Goal: Task Accomplishment & Management: Use online tool/utility

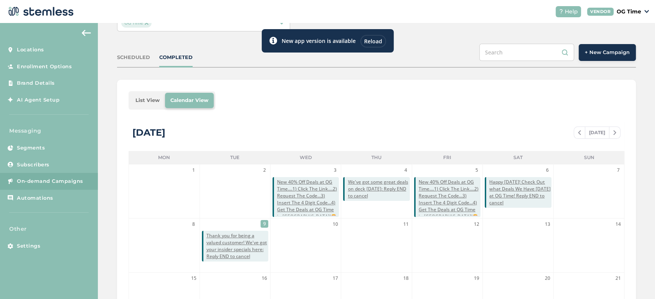
scroll to position [51, 0]
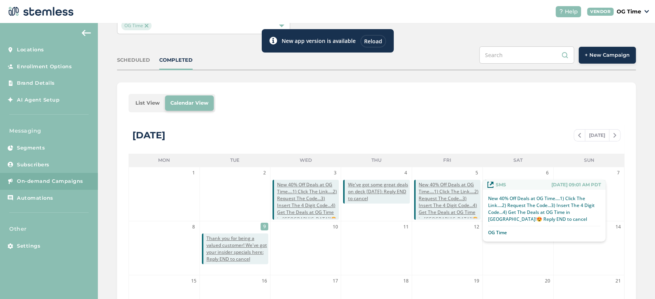
click at [443, 198] on span "New 40% Off Deals at OG Time....1) Click The Link....2) Request The Code...3) I…" at bounding box center [449, 205] width 62 height 48
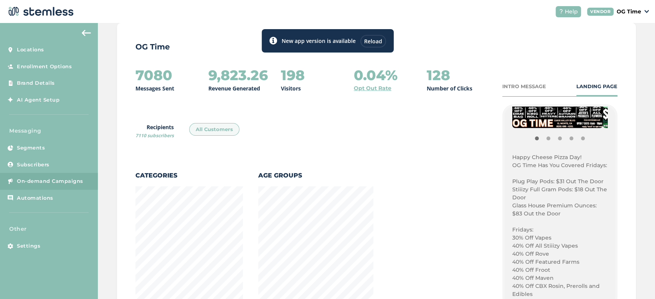
scroll to position [170, 0]
click at [512, 156] on p "Happy Cheese Pizza Day!" at bounding box center [559, 157] width 95 height 8
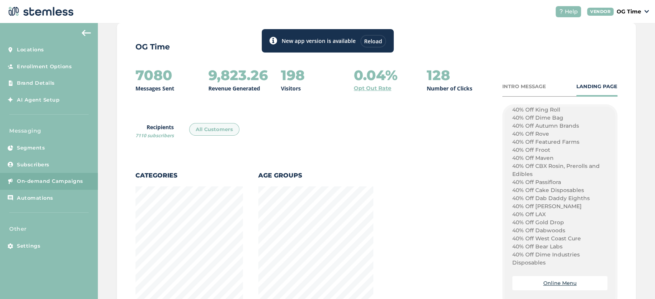
scroll to position [785, 0]
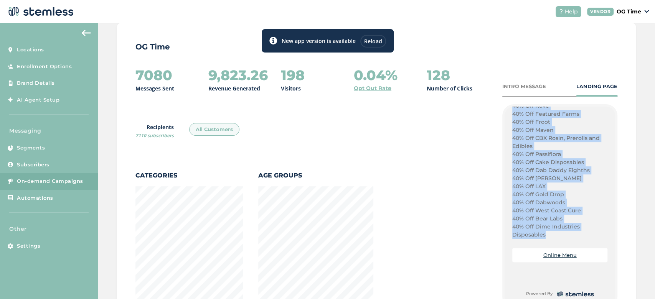
click at [540, 235] on p "40% Off Dime Industries Disposables" at bounding box center [559, 231] width 95 height 16
copy div "Happy Cheese Pizza Day! OG Time Has You Covered Fridays: Plug Play Pods: $31 Ou…"
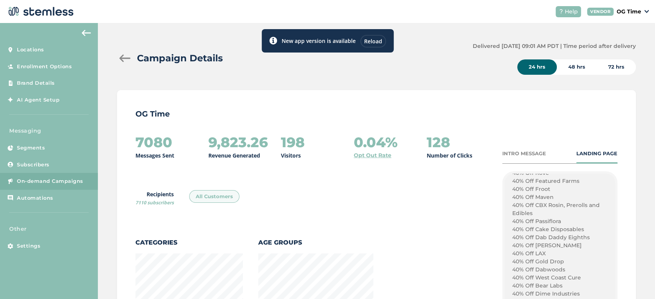
click at [123, 59] on div at bounding box center [124, 58] width 15 height 8
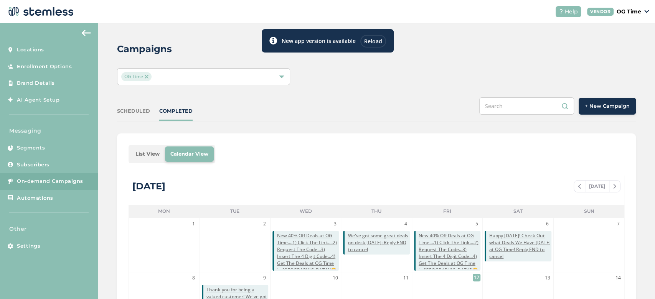
click at [584, 103] on span "+ New Campaign" at bounding box center [606, 106] width 45 height 8
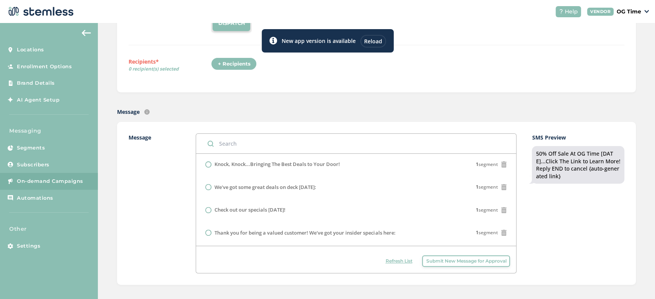
scroll to position [98, 0]
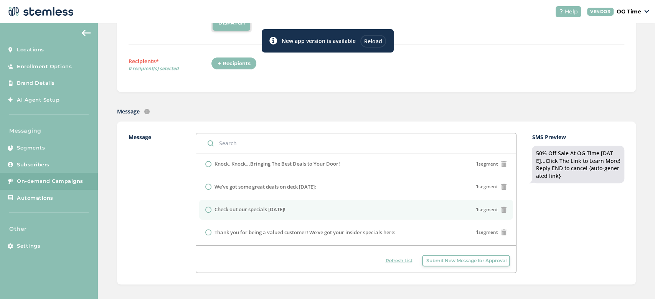
click at [272, 211] on label "Check out our specials [DATE]!" at bounding box center [249, 210] width 71 height 8
radio input "false"
radio input "true"
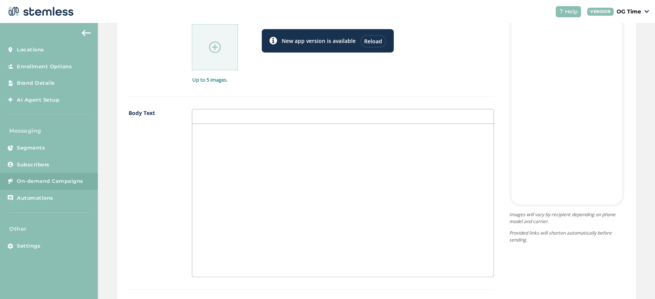
scroll to position [412, 0]
click at [232, 152] on div at bounding box center [342, 197] width 301 height 153
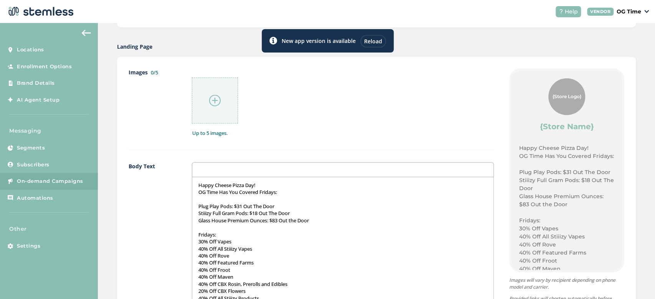
scroll to position [356, 0]
click at [261, 183] on p "Happy Cheese Pizza Day!" at bounding box center [343, 184] width 290 height 7
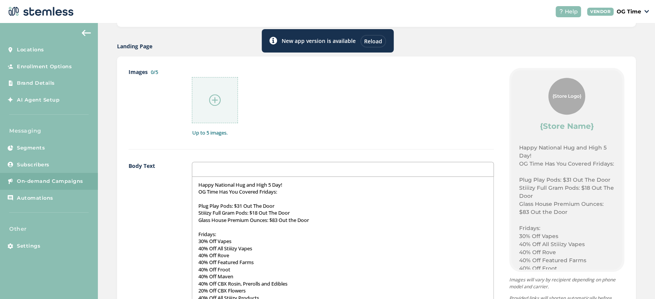
click at [283, 193] on p "OG Time Has You Covered Fridays:" at bounding box center [343, 191] width 290 height 7
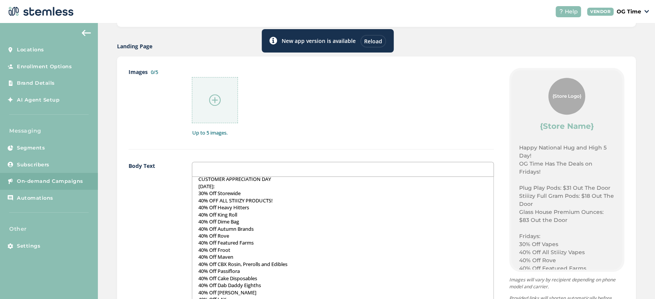
scroll to position [422, 0]
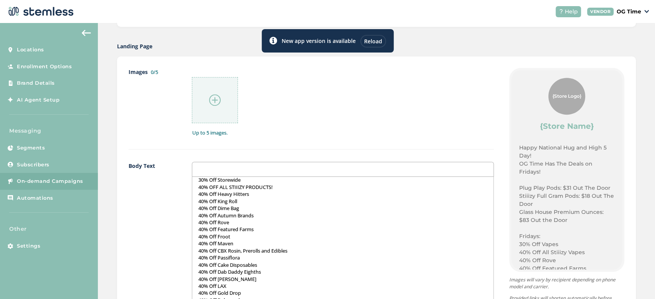
drag, startPoint x: 272, startPoint y: 220, endPoint x: 256, endPoint y: 104, distance: 116.9
click at [256, 104] on div at bounding box center [343, 95] width 302 height 55
click at [220, 99] on div at bounding box center [215, 100] width 46 height 46
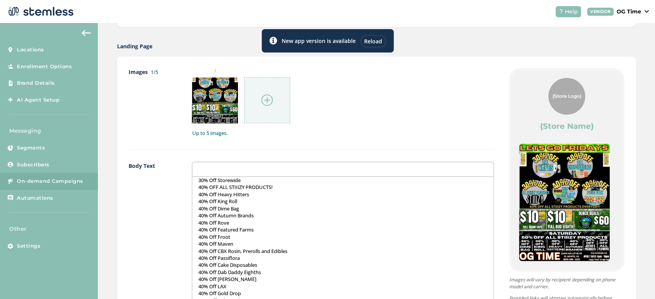
click at [267, 103] on img at bounding box center [267, 100] width 12 height 12
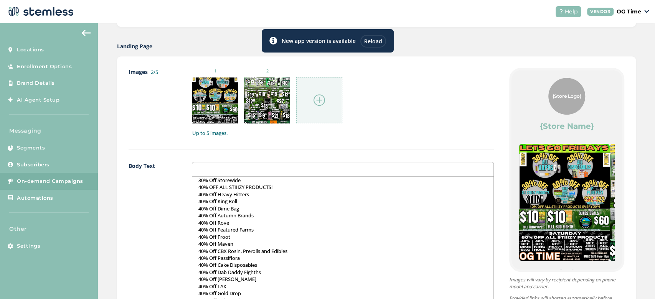
click at [317, 101] on img at bounding box center [319, 100] width 12 height 12
click at [319, 94] on img at bounding box center [319, 100] width 12 height 12
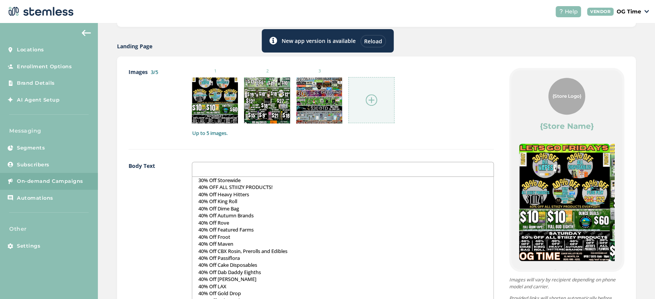
click at [368, 102] on img at bounding box center [371, 100] width 12 height 12
click at [365, 100] on img at bounding box center [371, 100] width 12 height 12
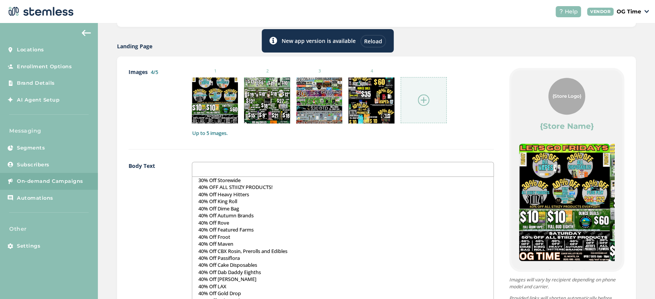
click at [423, 96] on img at bounding box center [424, 100] width 12 height 12
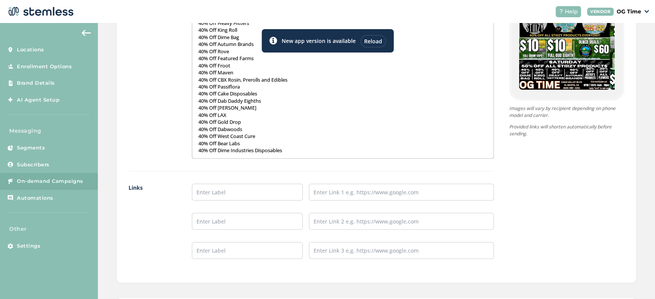
scroll to position [528, 0]
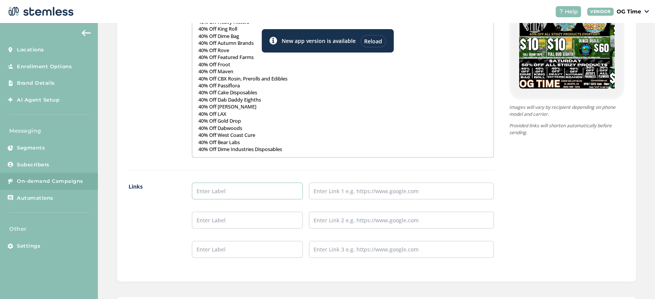
click at [248, 191] on input "text" at bounding box center [247, 191] width 111 height 17
type input "Online Menu"
click at [353, 186] on input "text" at bounding box center [401, 191] width 185 height 17
type input "[URL][DOMAIN_NAME]"
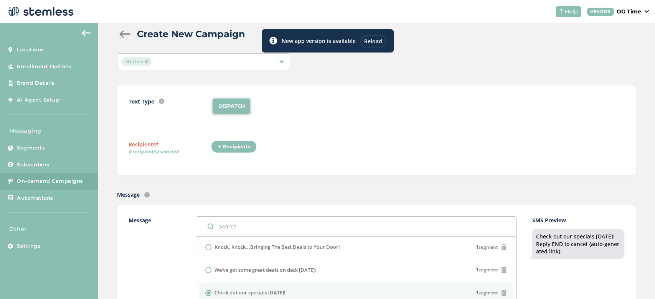
scroll to position [0, 0]
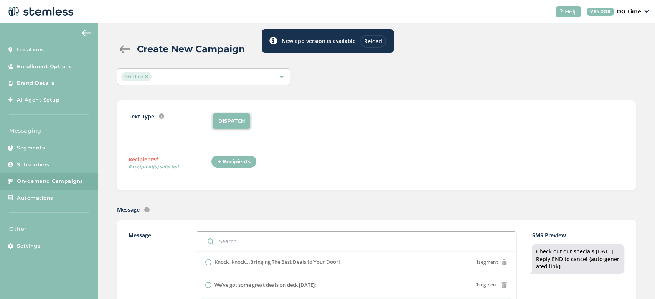
click at [240, 163] on div "+ Recipients" at bounding box center [234, 161] width 46 height 13
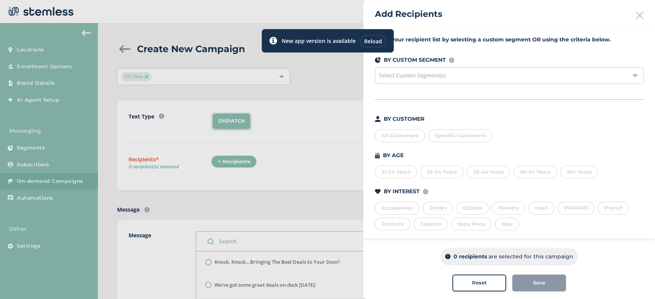
click at [387, 137] on div "All Customers" at bounding box center [400, 135] width 50 height 13
click at [538, 283] on span "Save" at bounding box center [539, 283] width 12 height 8
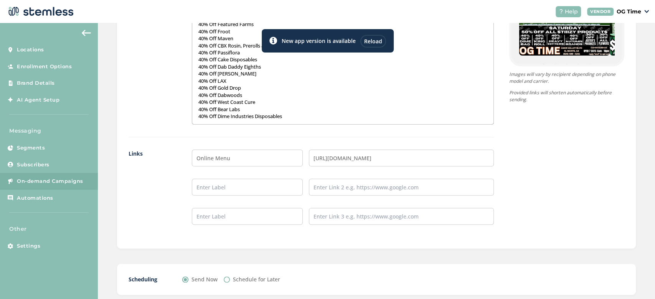
scroll to position [604, 0]
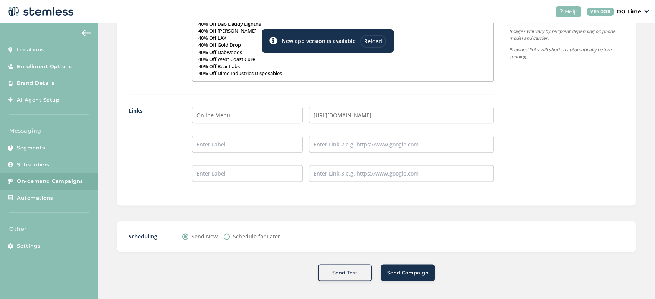
click at [399, 273] on span "Send Campaign" at bounding box center [407, 273] width 41 height 8
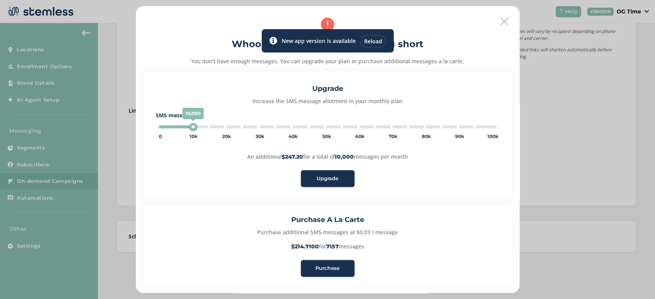
click at [328, 266] on span "Purchase" at bounding box center [327, 269] width 24 height 8
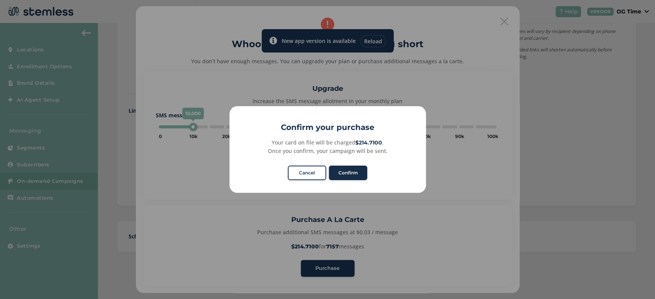
click at [353, 174] on button "Confirm" at bounding box center [348, 173] width 38 height 15
